Goal: Information Seeking & Learning: Learn about a topic

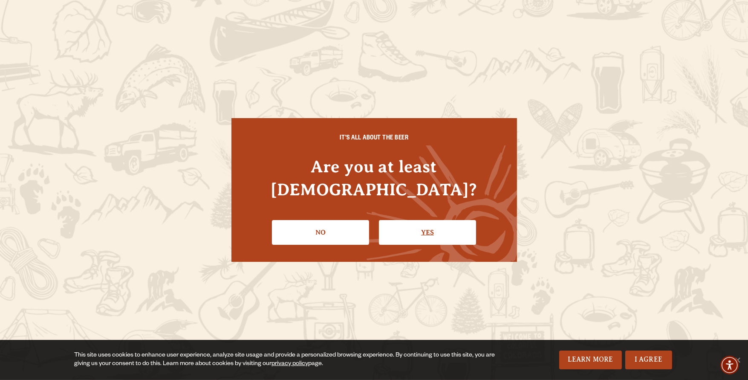
click at [426, 222] on link "Yes" at bounding box center [427, 232] width 97 height 25
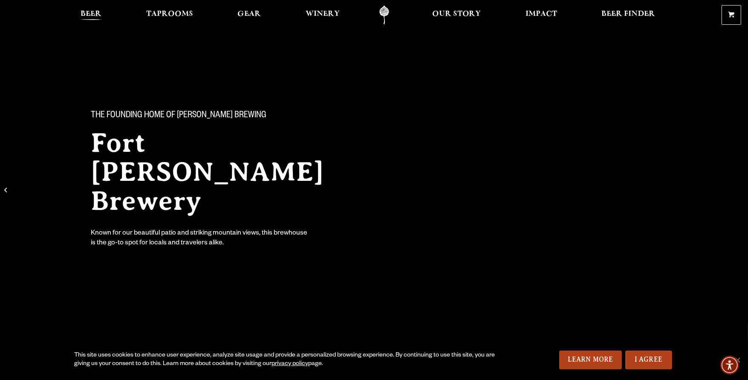
click at [75, 12] on link "Beer" at bounding box center [91, 15] width 32 height 19
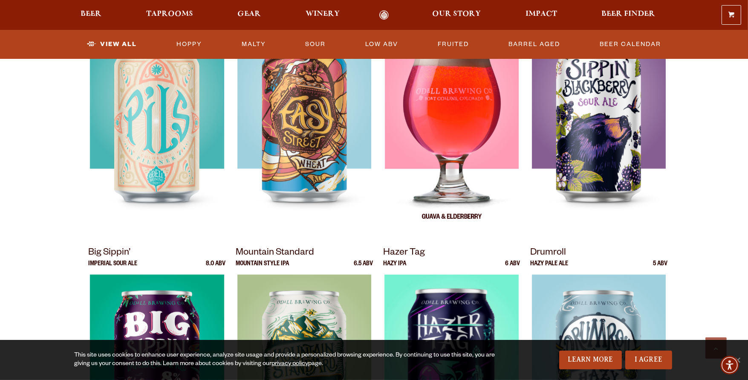
scroll to position [691, 0]
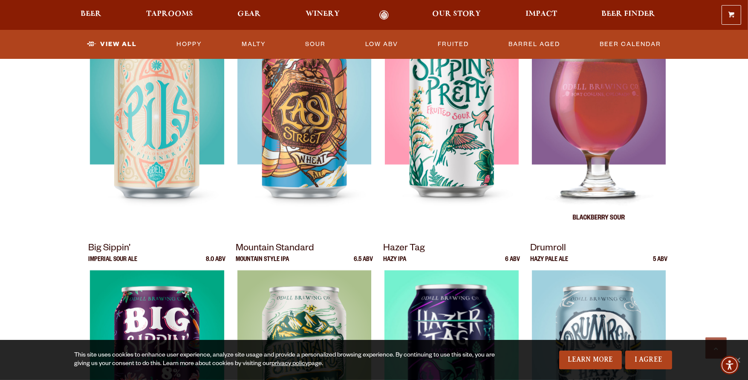
click at [636, 186] on img at bounding box center [599, 124] width 134 height 213
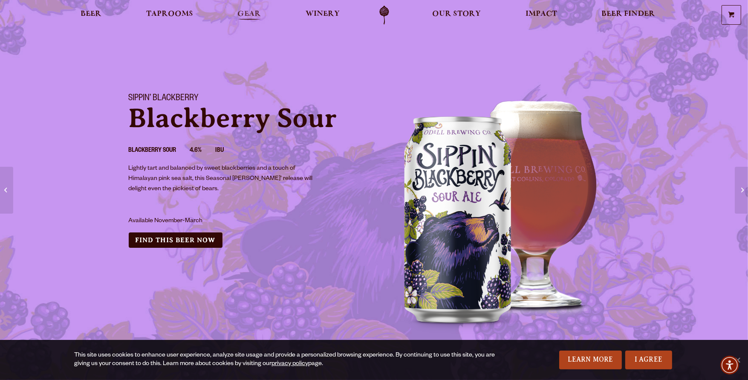
click at [237, 17] on span "Gear" at bounding box center [248, 14] width 23 height 7
